Goal: Task Accomplishment & Management: Manage account settings

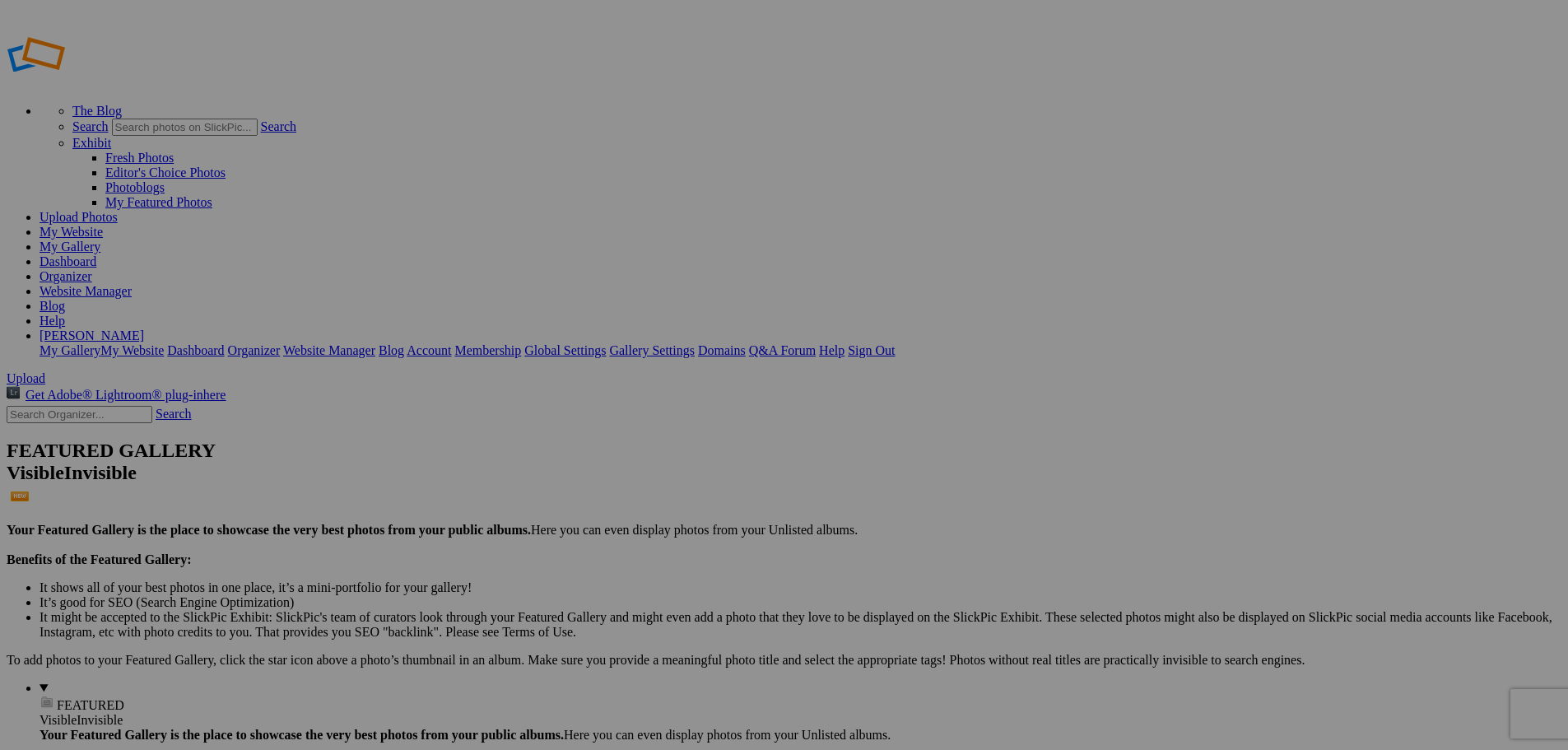
type input "[US_STATE] 2025"
drag, startPoint x: 446, startPoint y: 241, endPoint x: 1290, endPoint y: 196, distance: 845.2
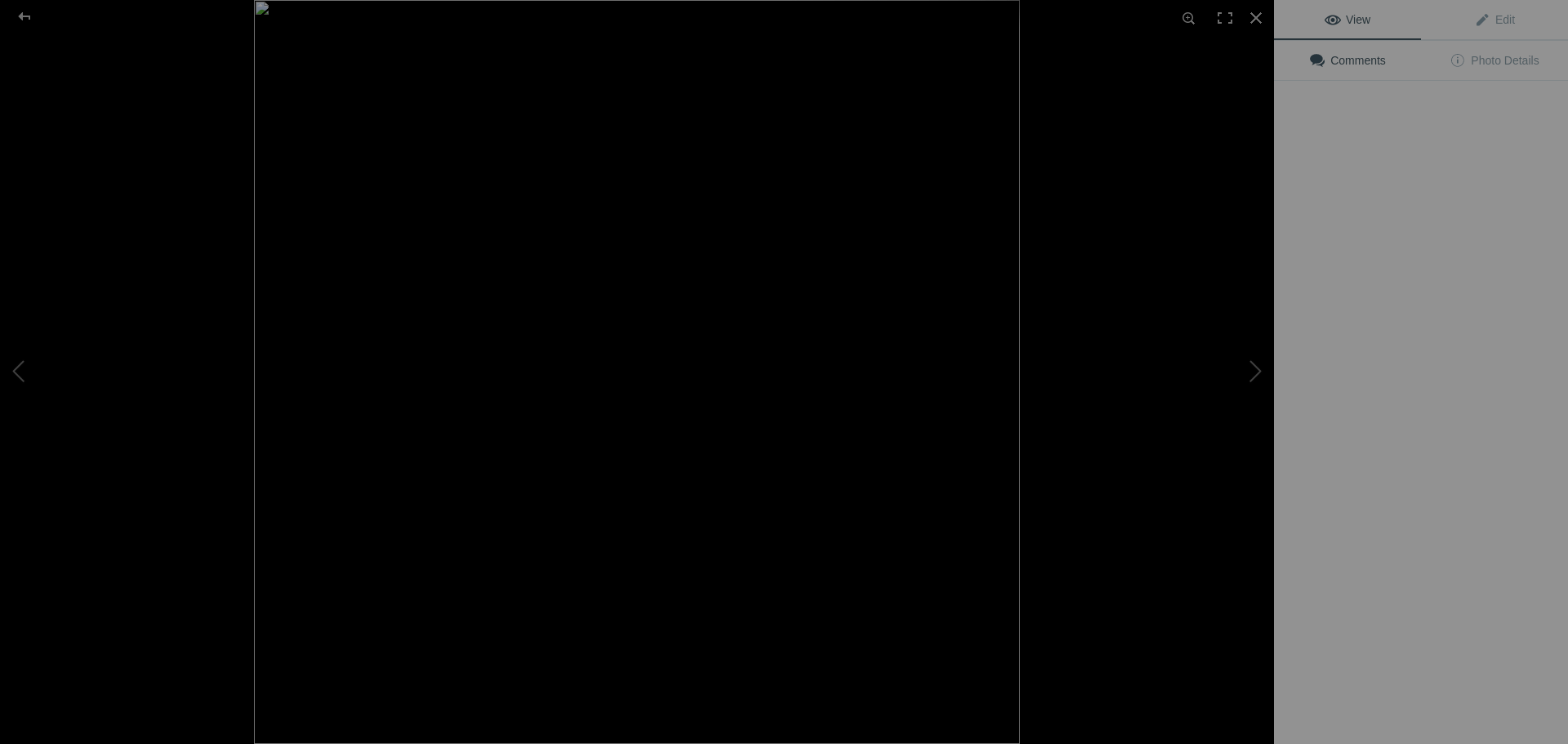
click at [1319, 254] on div "View Edit Comments Photo Details" at bounding box center [1421, 372] width 294 height 744
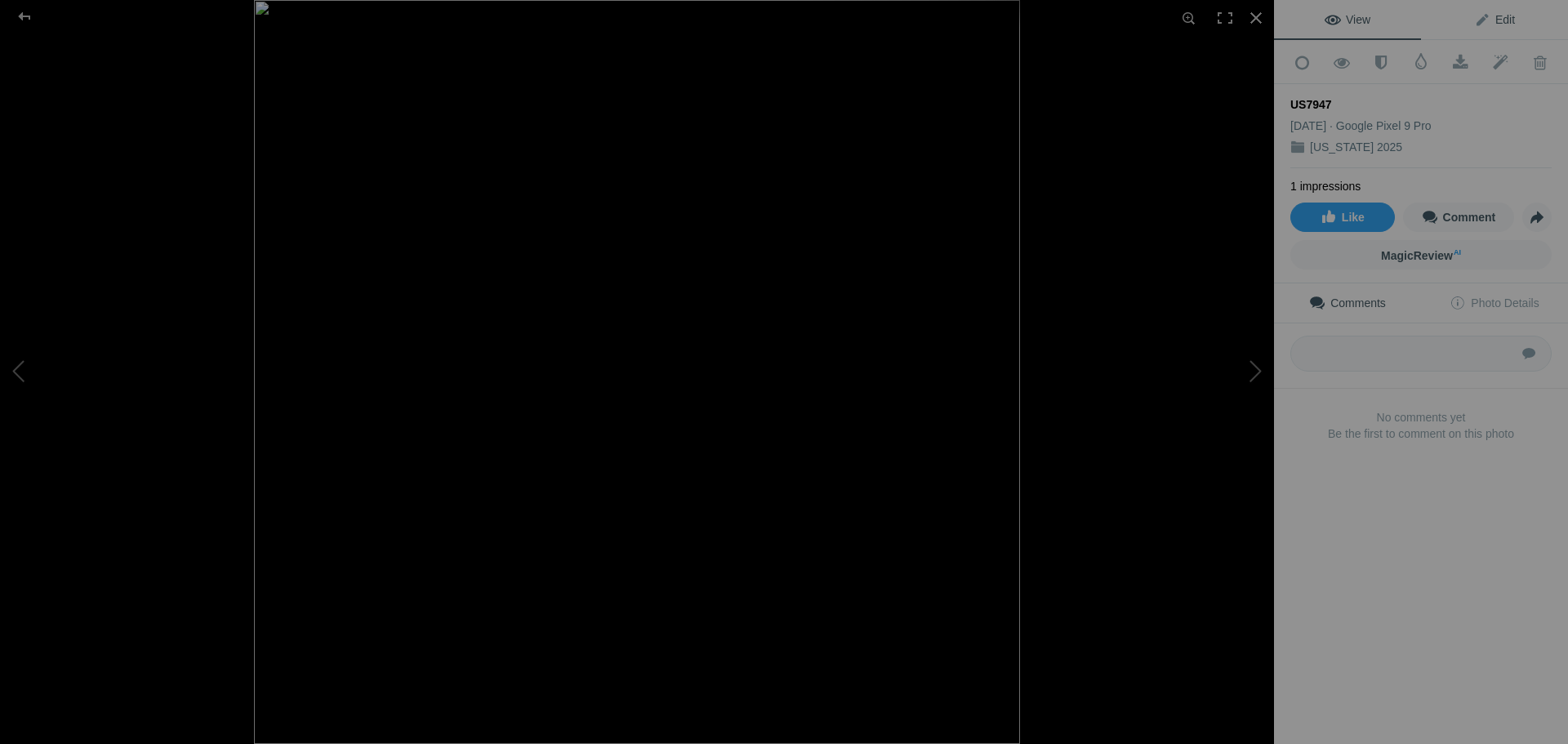
click at [1483, 23] on span "Edit" at bounding box center [1495, 20] width 41 height 13
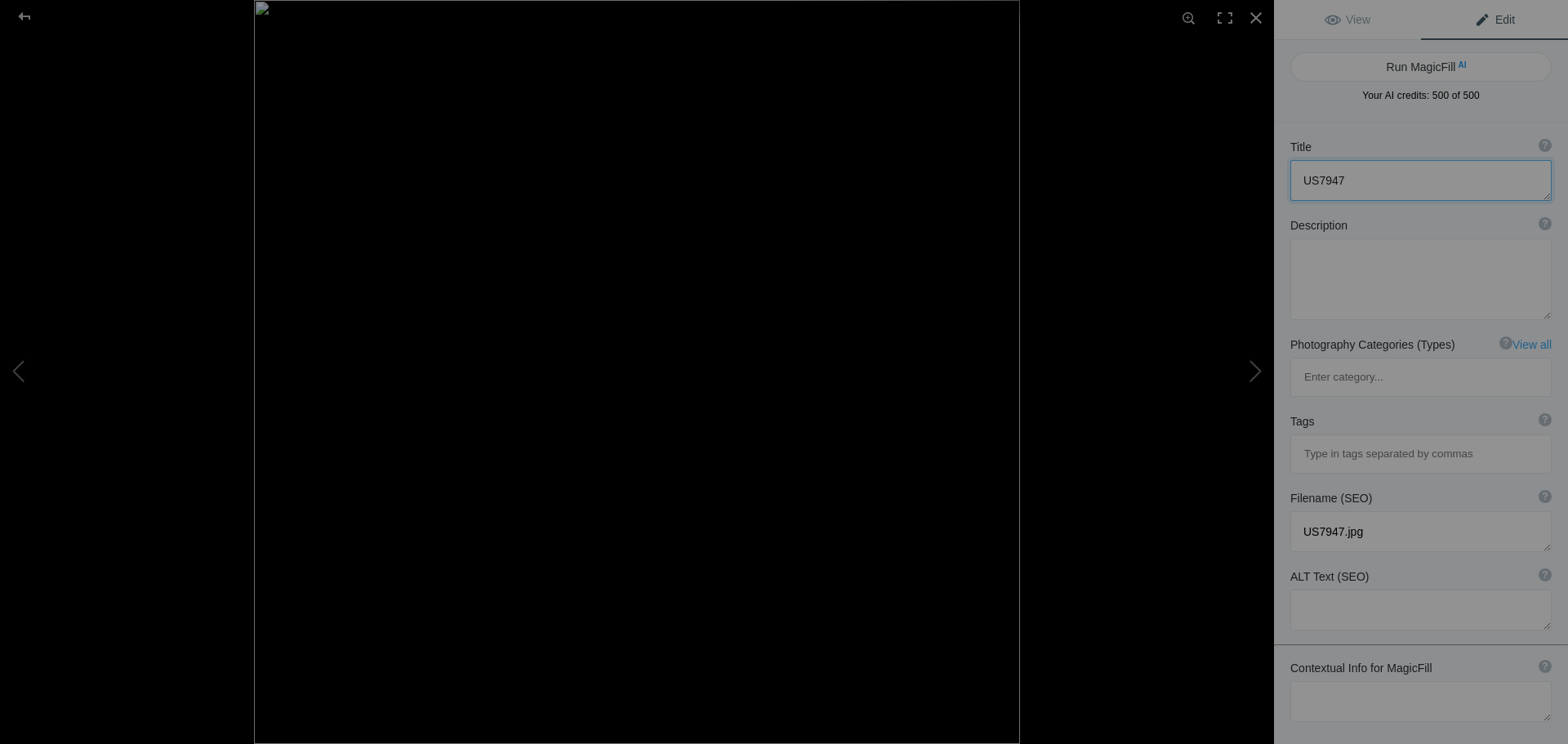
drag, startPoint x: 1302, startPoint y: 179, endPoint x: 1335, endPoint y: 202, distance: 40.2
click at [1303, 180] on textarea at bounding box center [1421, 181] width 262 height 41
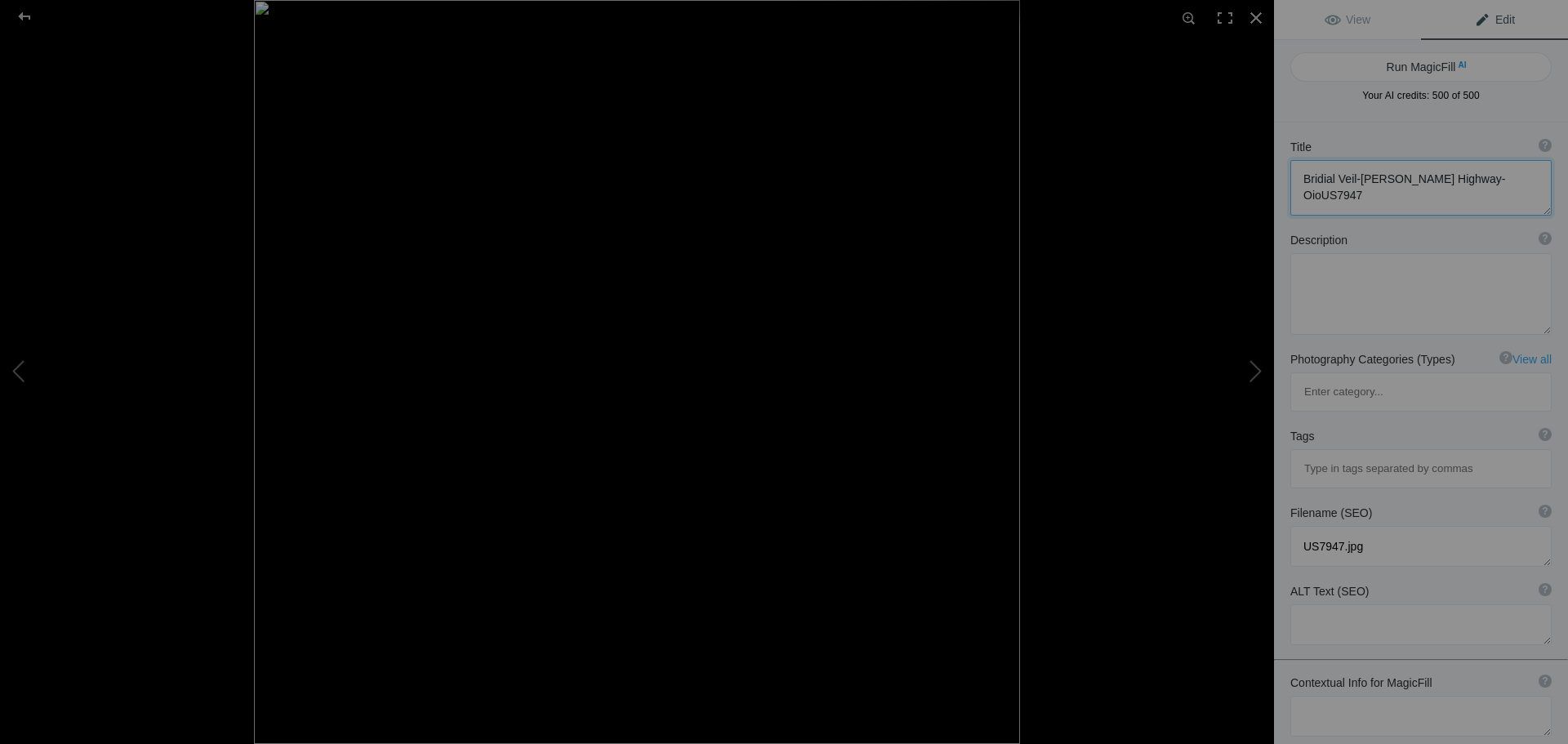
drag, startPoint x: 1320, startPoint y: 191, endPoint x: 1295, endPoint y: 197, distance: 25.7
click at [1295, 197] on textarea at bounding box center [1421, 188] width 262 height 55
type textarea "Bridial Veil-[PERSON_NAME][GEOGRAPHIC_DATA]- US7947"
click at [1306, 271] on textarea at bounding box center [1421, 293] width 262 height 82
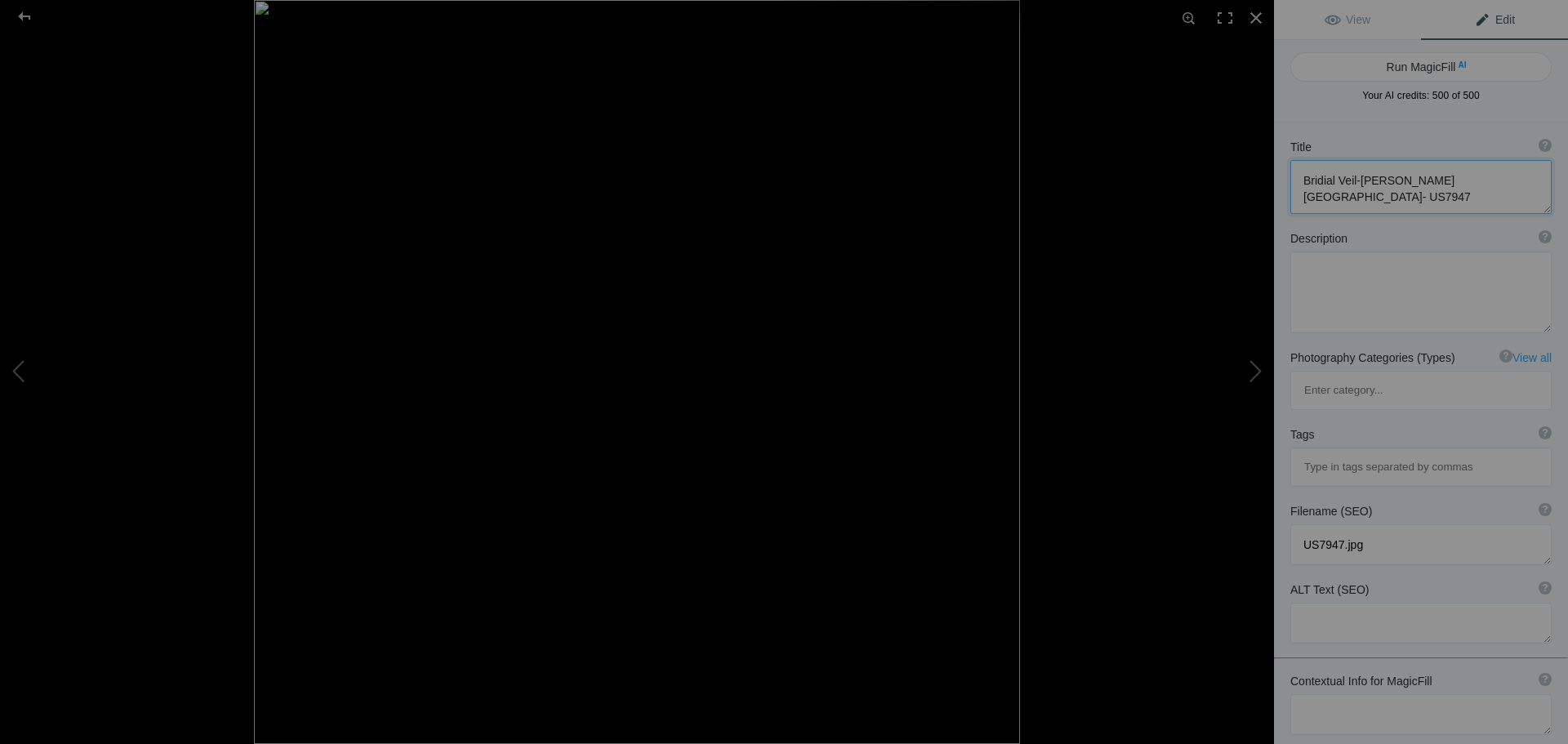
drag, startPoint x: 1301, startPoint y: 178, endPoint x: 1463, endPoint y: 178, distance: 162.0
click at [1463, 178] on textarea at bounding box center [1421, 187] width 262 height 54
click at [1336, 273] on textarea at bounding box center [1421, 293] width 262 height 82
paste textarea "Bridial Veil-[PERSON_NAME][GEOGRAPHIC_DATA]"
type textarea "Bridial Veil-[PERSON_NAME] Highway Oil Paint effect [US_STATE]"
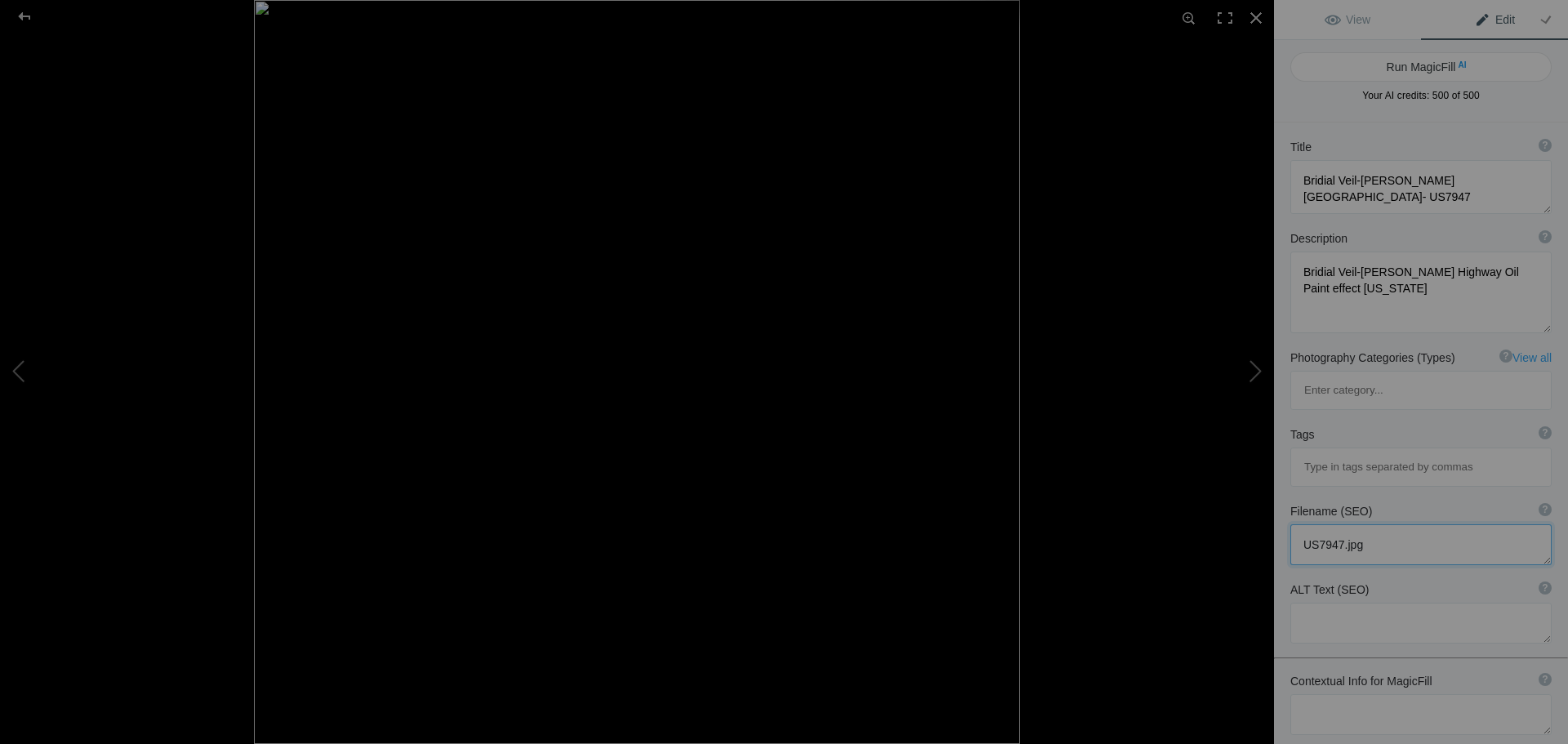
drag, startPoint x: 1360, startPoint y: 470, endPoint x: 1298, endPoint y: 472, distance: 62.0
click at [1298, 524] on textarea at bounding box center [1421, 545] width 262 height 41
click at [1407, 63] on button "Run MagicFill AI" at bounding box center [1421, 67] width 262 height 29
type textarea "Bridal Veil Falls on [PERSON_NAME] Highway - Stunning Oil Paint Effect"
type textarea "Experience the breathtaking beauty of [GEOGRAPHIC_DATA], located along the scen…"
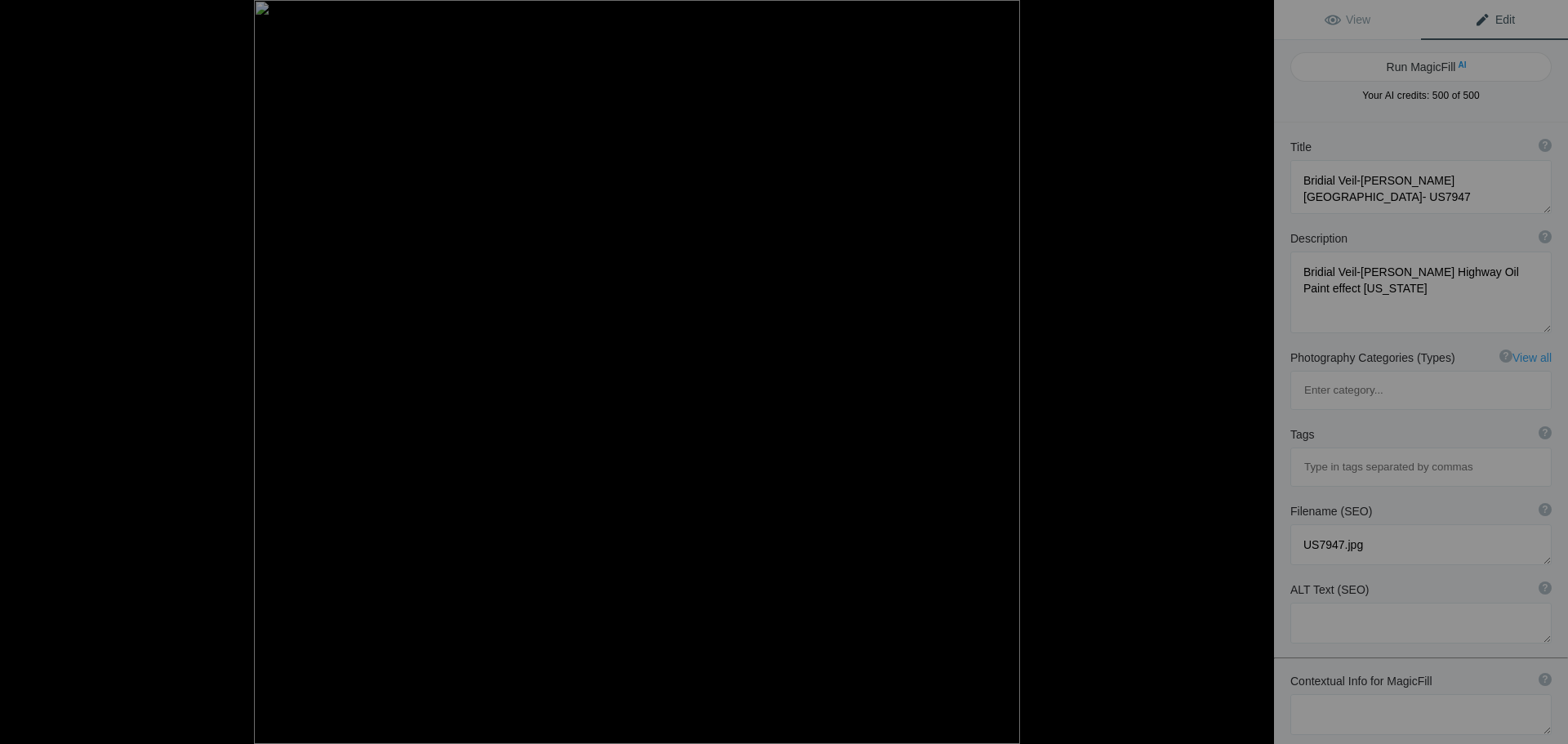
type textarea "bridal-veil-falls-[GEOGRAPHIC_DATA]-highway.jpg"
type textarea "Artistic oil paint effect of Bridal Veil Falls cascading down lush green cliffs…"
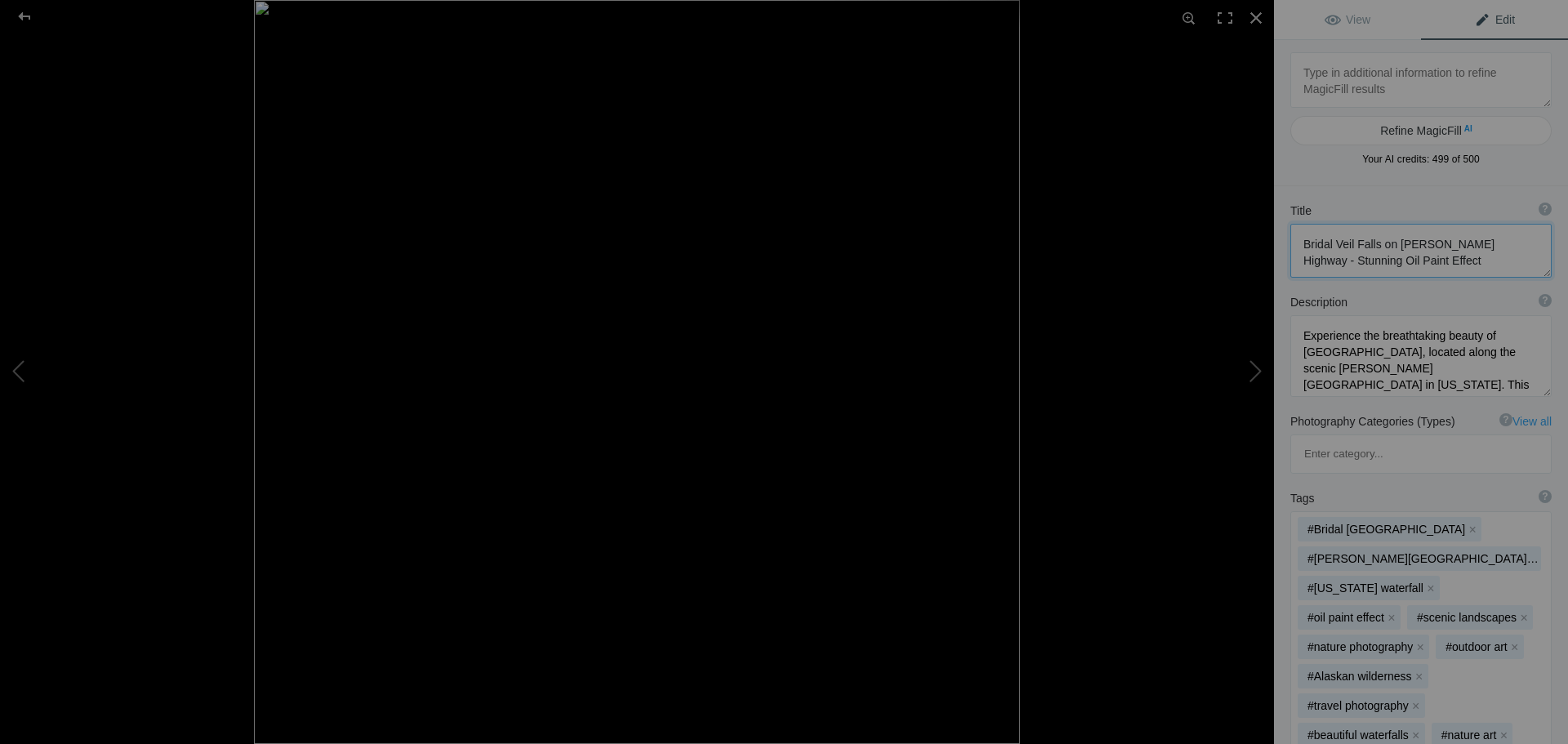
click at [1442, 262] on textarea at bounding box center [1421, 250] width 262 height 54
paste textarea "US7947.jpg"
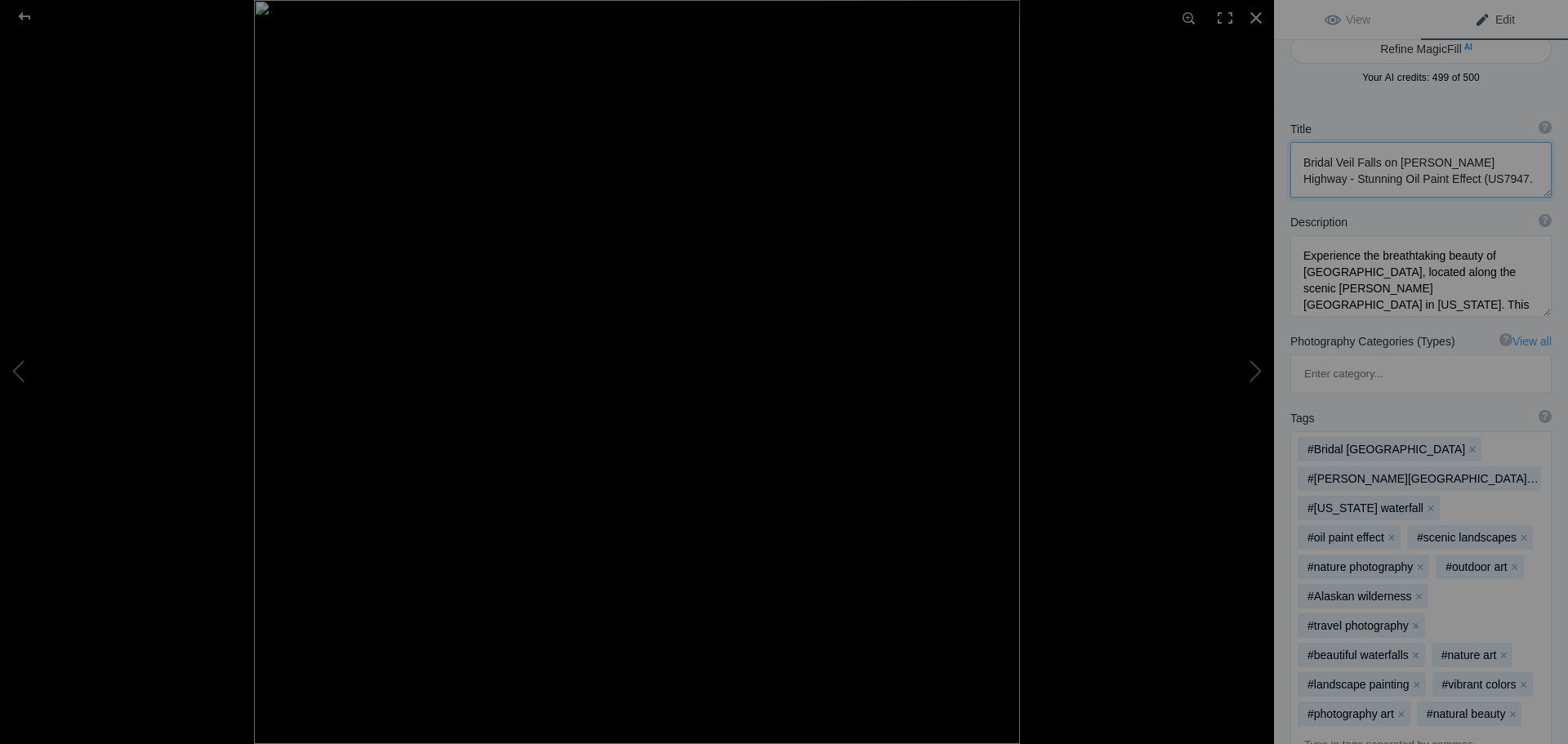
type textarea "Bridal Veil Falls on [PERSON_NAME] Highway - Stunning Oil Paint Effect (US7947."
click at [27, 12] on div at bounding box center [24, 16] width 59 height 33
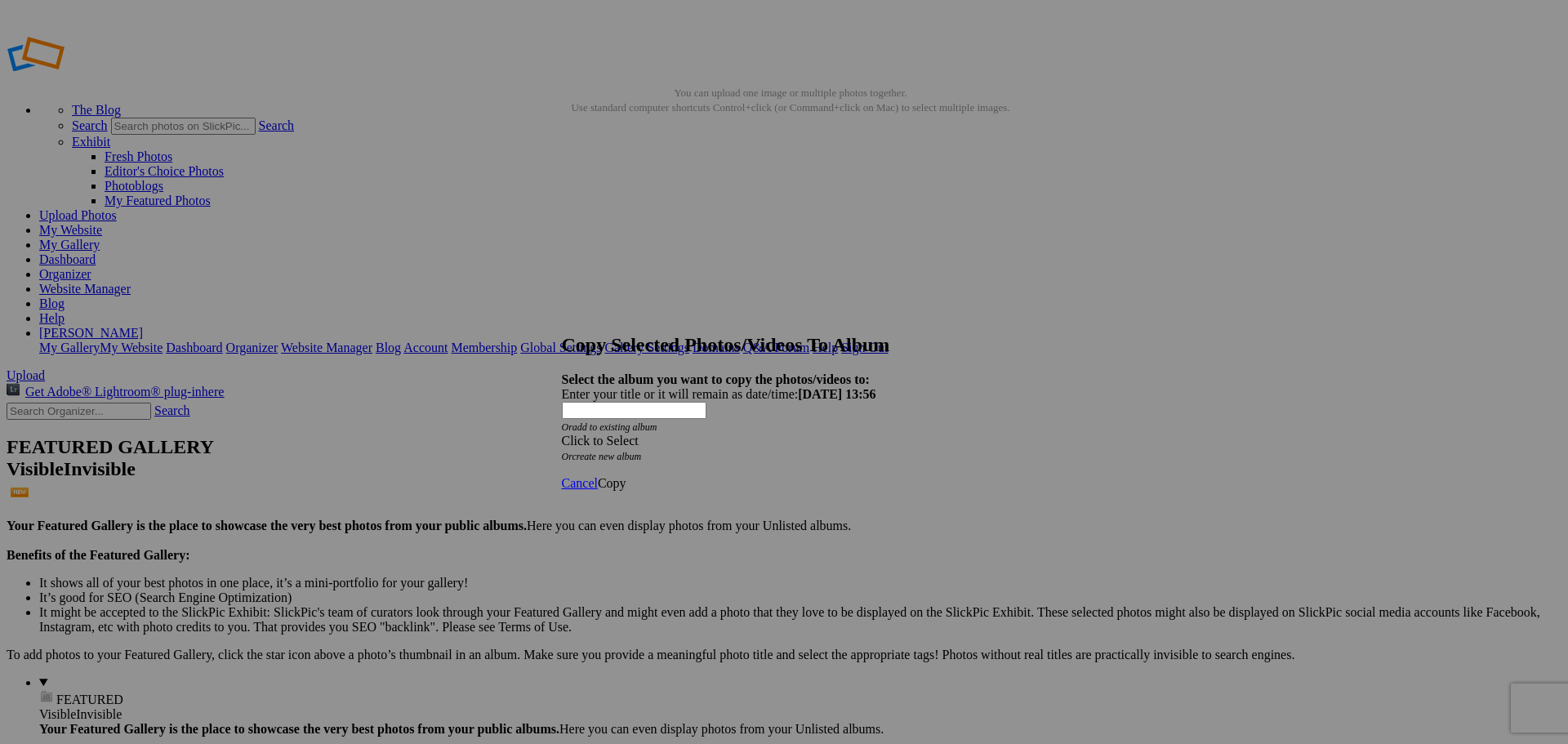
click at [891, 433] on div "Click to Select" at bounding box center [778, 441] width 432 height 15
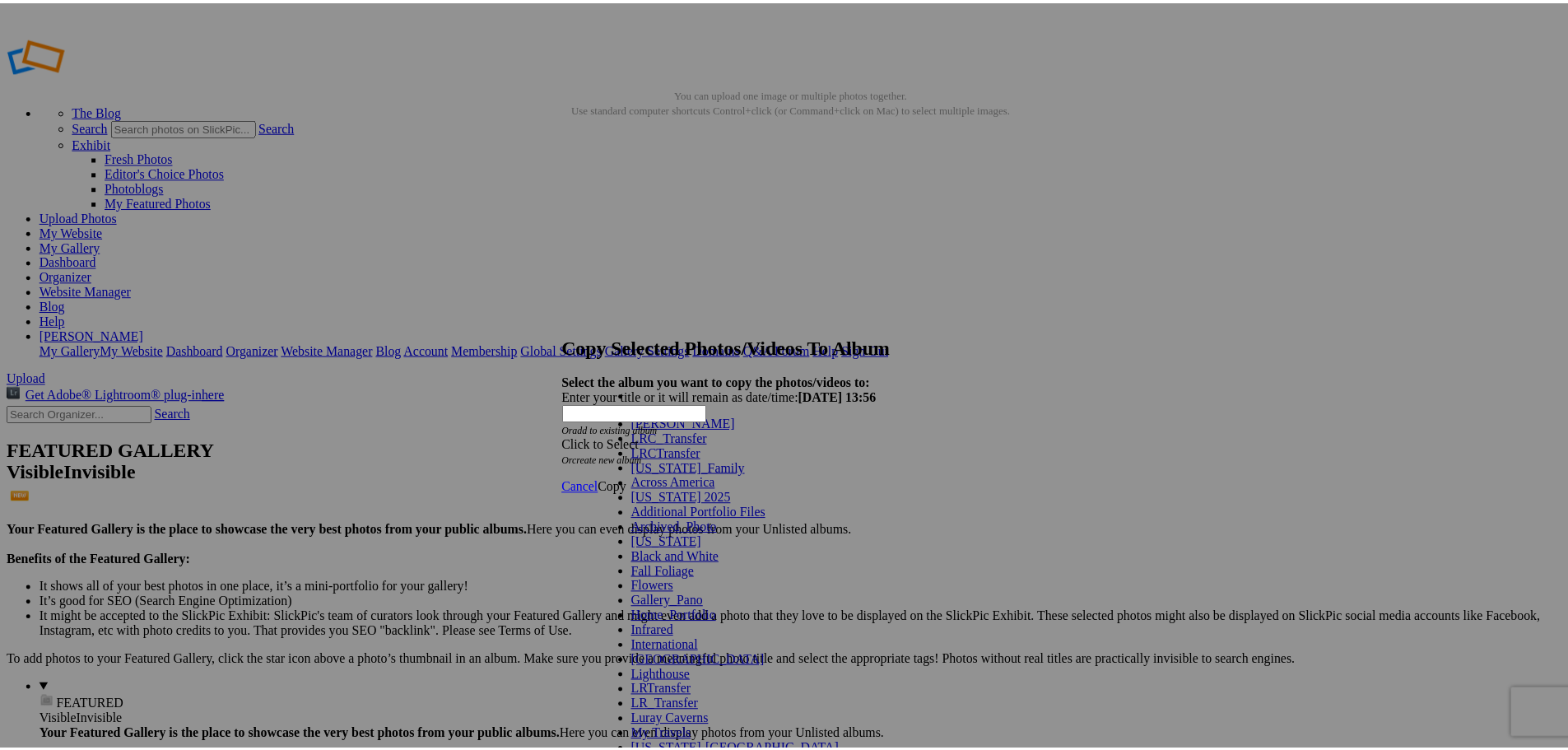
scroll to position [247, 0]
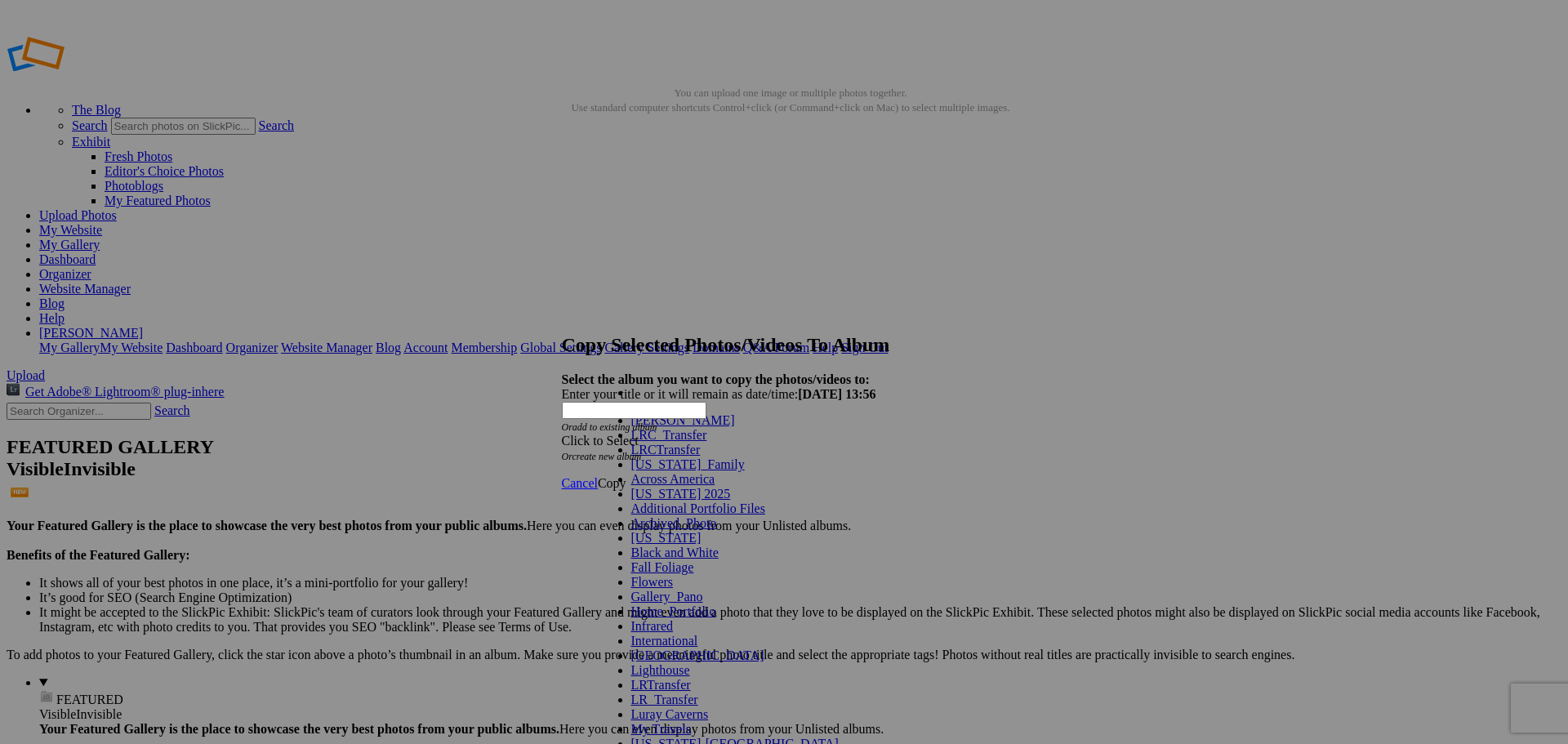
click at [657, 604] on link "Home_Portfolio" at bounding box center [673, 611] width 85 height 14
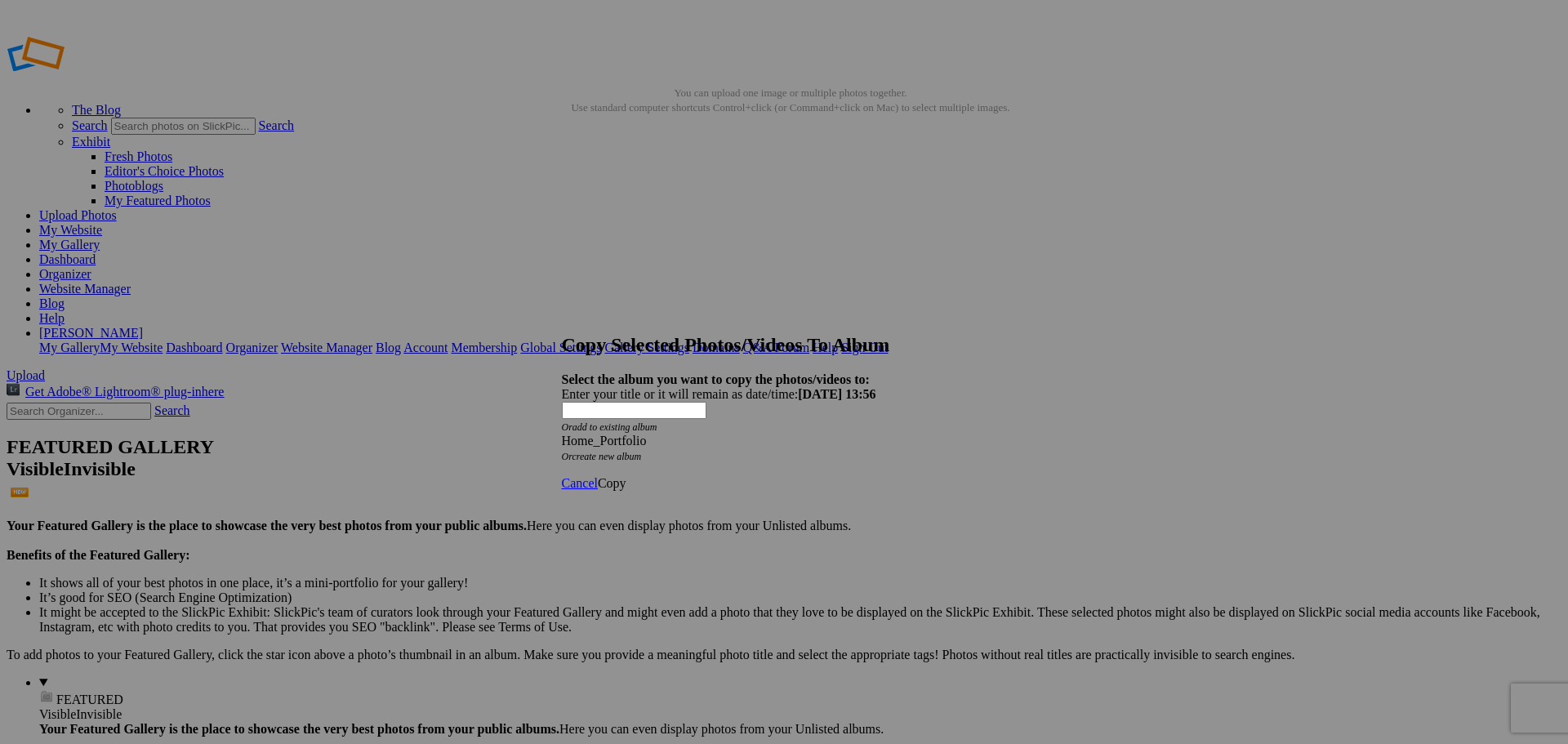
click at [626, 476] on span "Copy" at bounding box center [612, 483] width 28 height 14
click at [614, 432] on span "Ok" at bounding box center [606, 425] width 16 height 14
